Goal: Transaction & Acquisition: Subscribe to service/newsletter

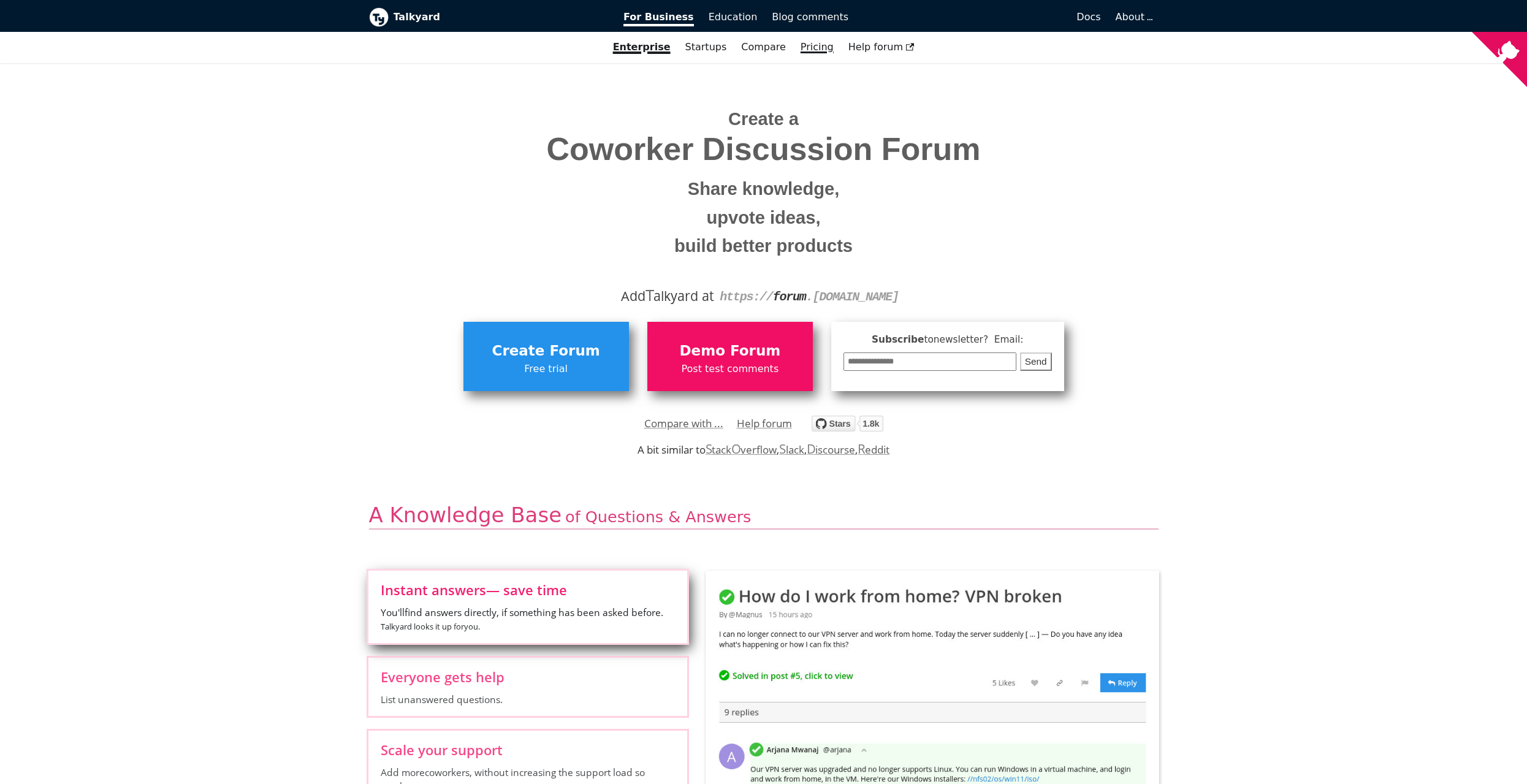
click at [813, 46] on link "Pricing" at bounding box center [817, 47] width 48 height 21
